Goal: Information Seeking & Learning: Learn about a topic

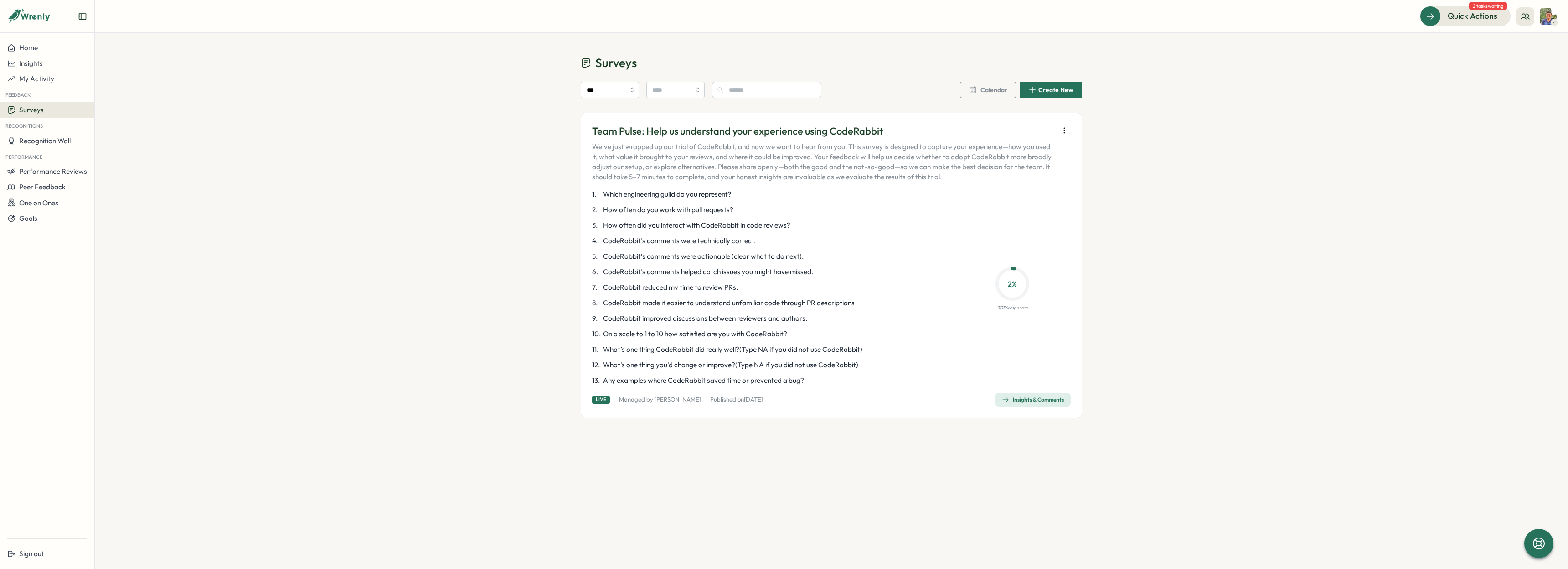
click at [1039, 398] on div "Insights & Comments" at bounding box center [1033, 400] width 62 height 7
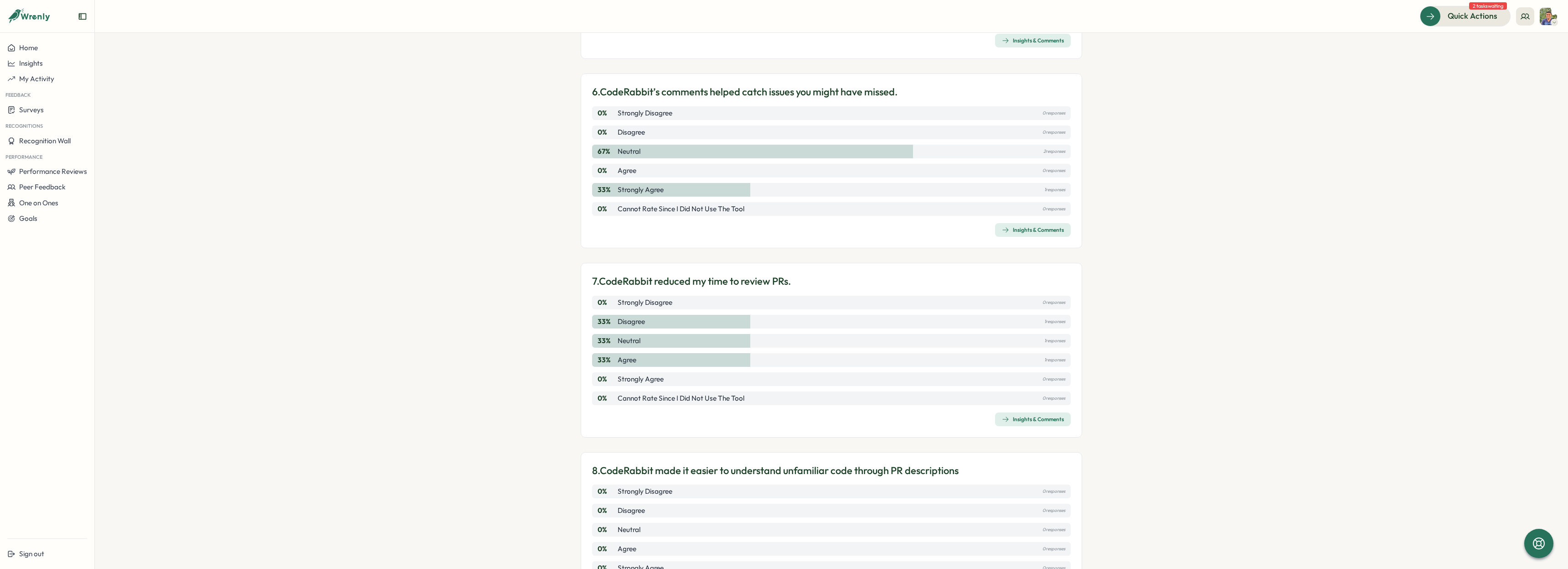
scroll to position [991, 0]
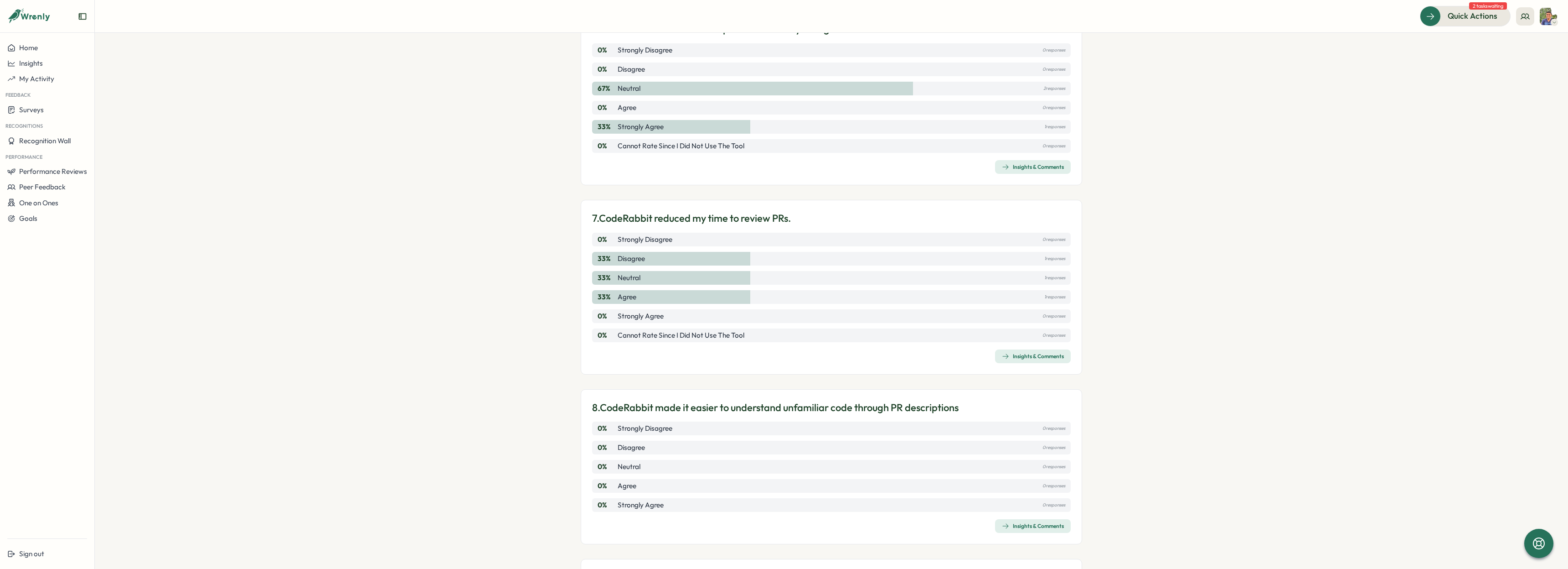
click at [1173, 322] on section "Surveys Insights Team Pulse: Help us understand your experience using CodeRabbi…" at bounding box center [831, 301] width 1473 height 536
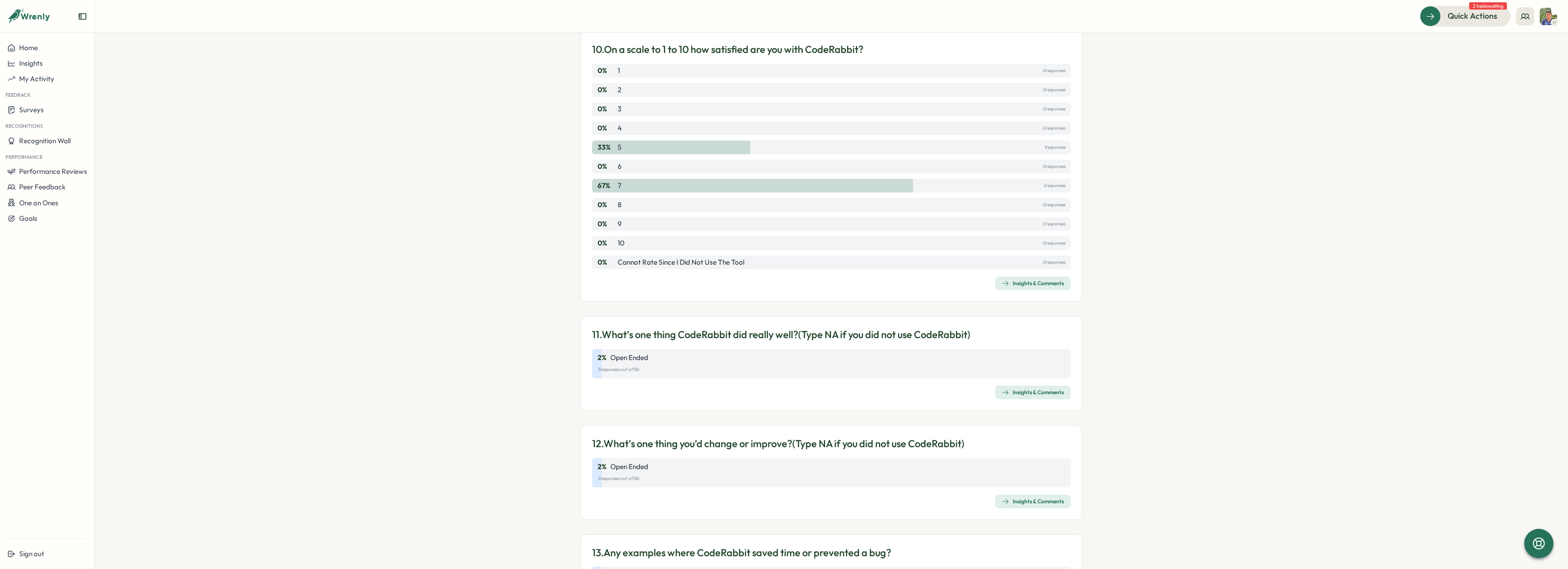
scroll to position [1717, 0]
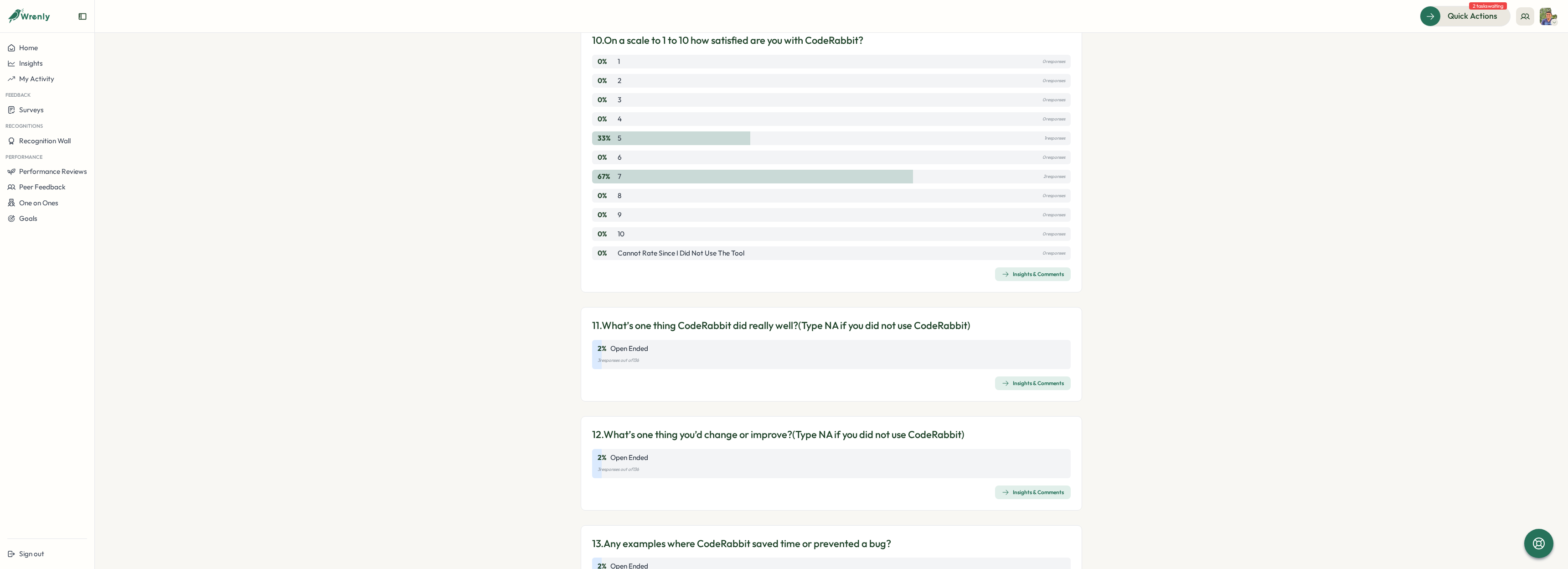
click at [1028, 381] on div "Insights & Comments" at bounding box center [1033, 383] width 62 height 7
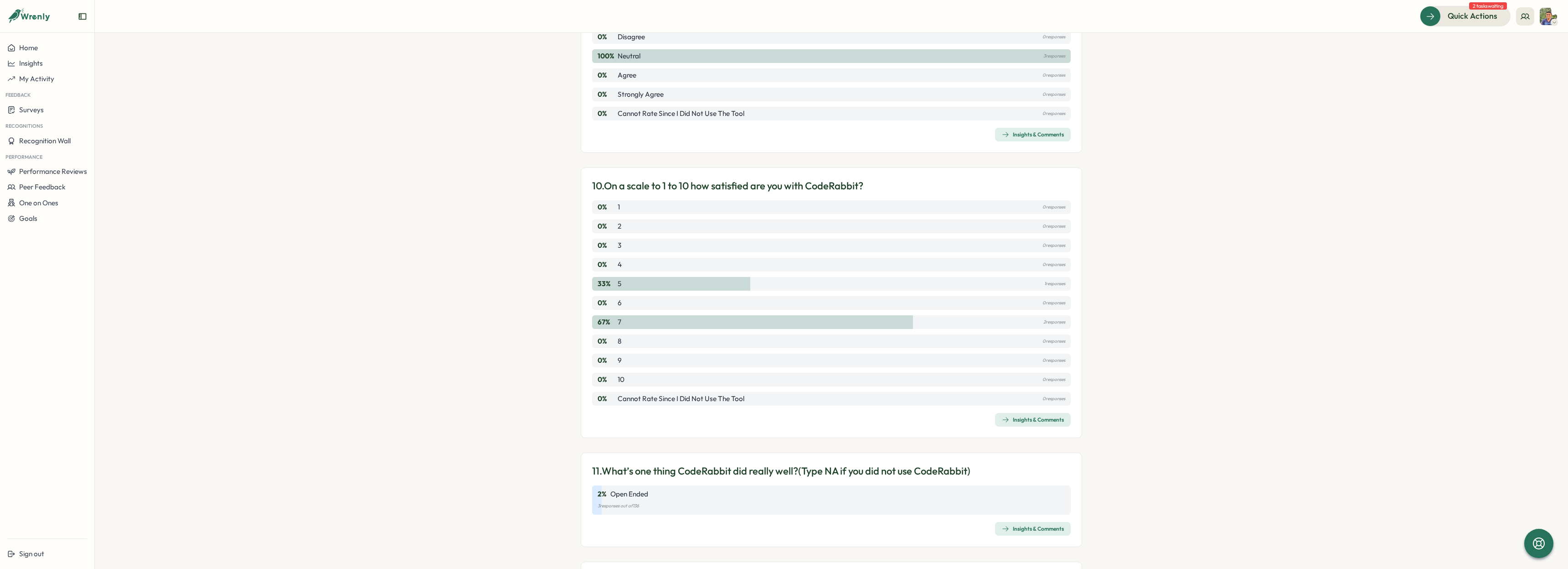
scroll to position [1790, 0]
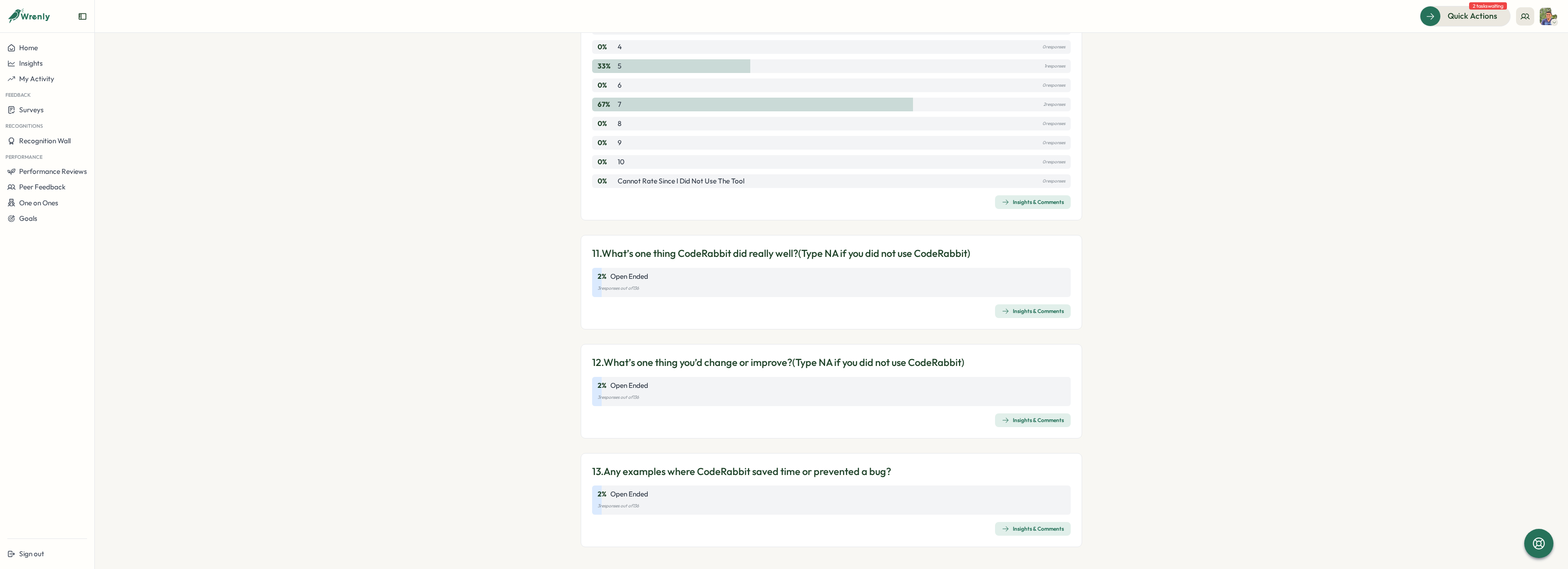
click at [1046, 422] on div "Insights & Comments" at bounding box center [1033, 420] width 62 height 7
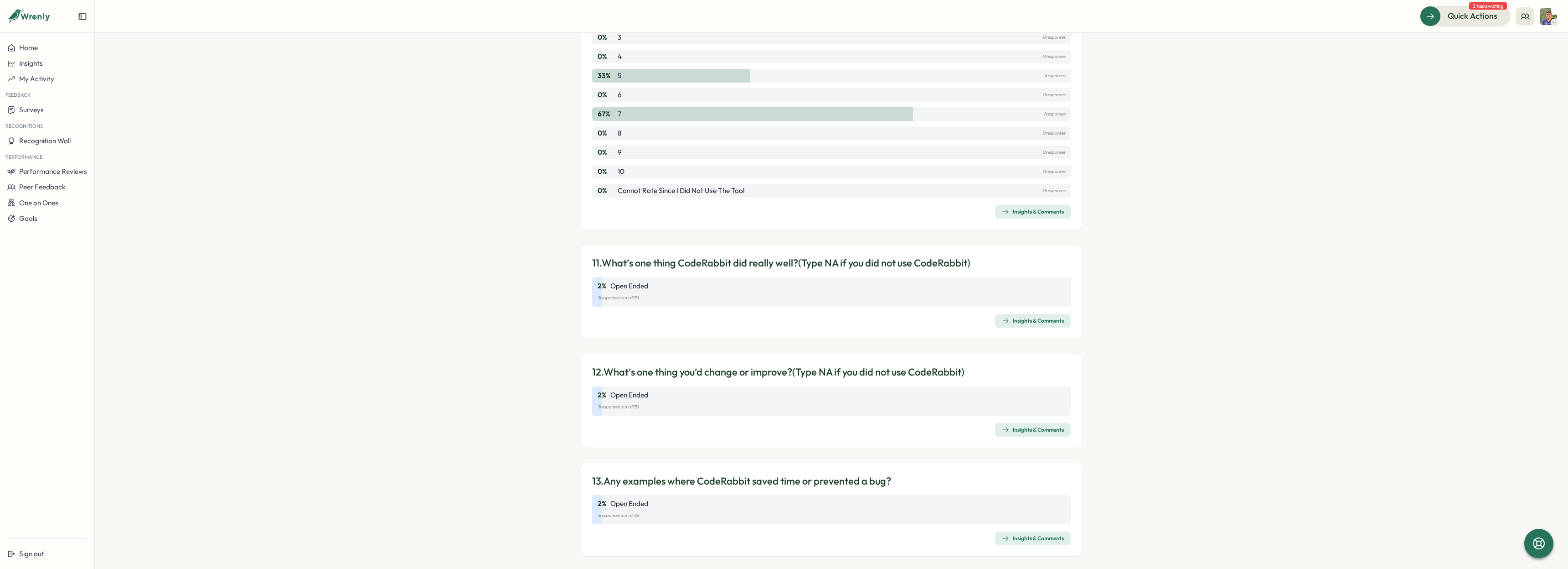
scroll to position [1790, 0]
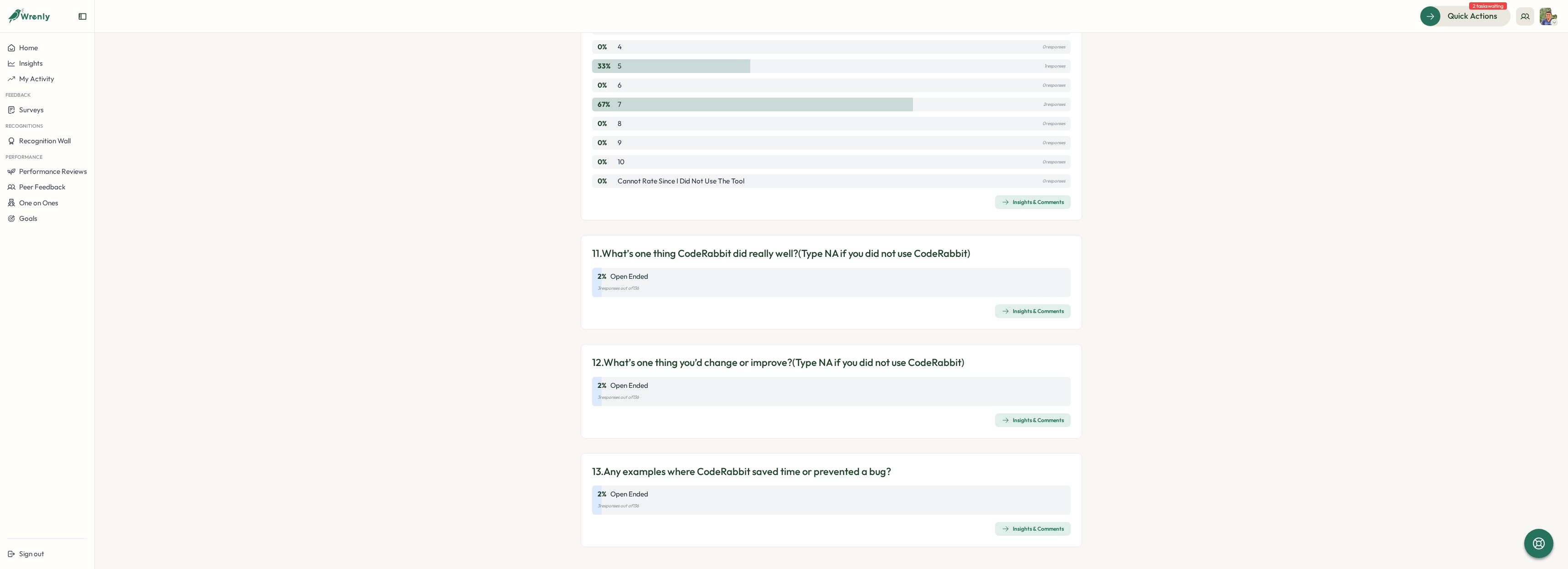
click at [1027, 528] on div "Insights & Comments" at bounding box center [1033, 529] width 62 height 7
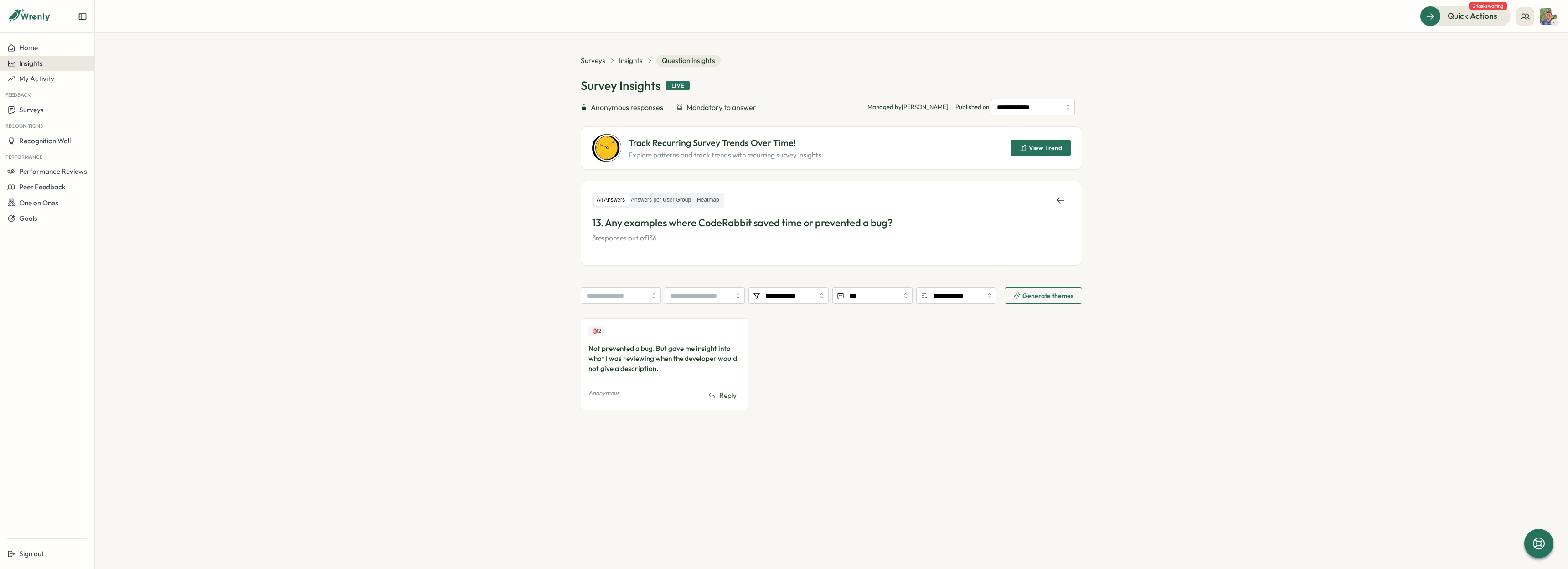
click at [37, 68] on button "Insights" at bounding box center [47, 63] width 94 height 15
click at [37, 77] on span "My Activity" at bounding box center [37, 79] width 35 height 9
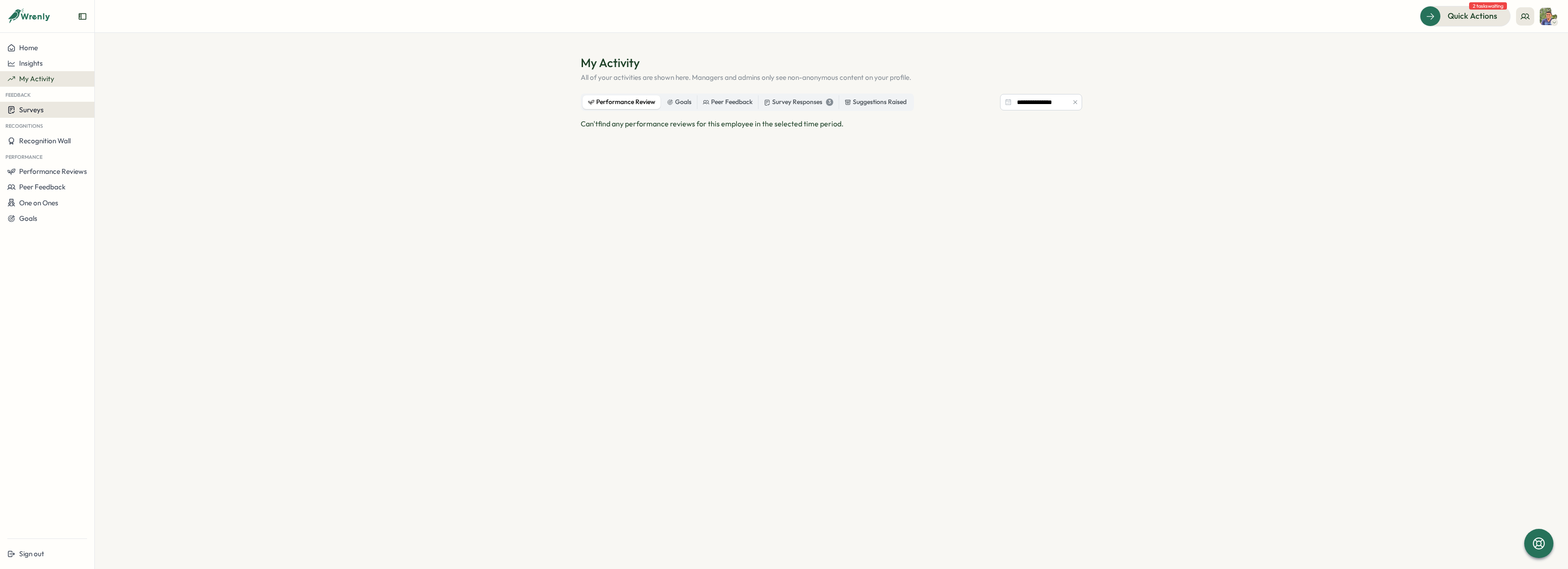
click at [48, 108] on div "Surveys" at bounding box center [47, 110] width 80 height 9
click at [140, 99] on div "Insights" at bounding box center [131, 101] width 68 height 10
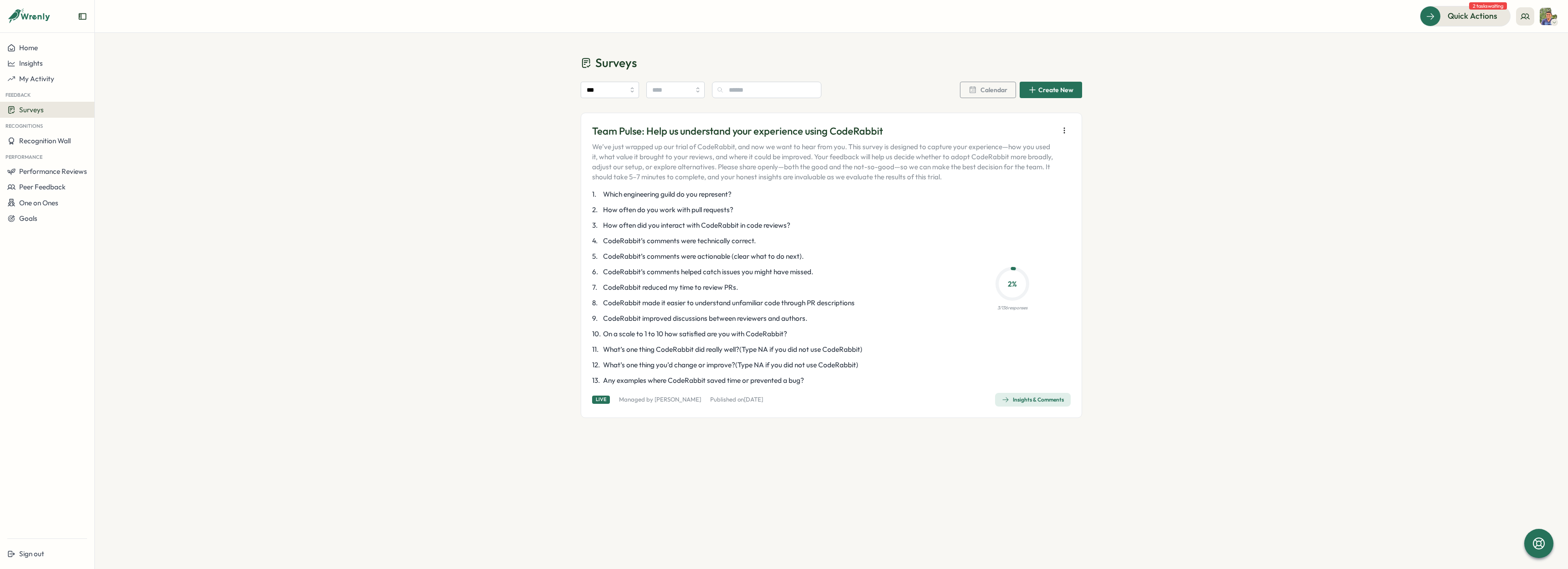
click at [1017, 286] on p "2 %" at bounding box center [1012, 284] width 28 height 12
